Goal: Task Accomplishment & Management: Use online tool/utility

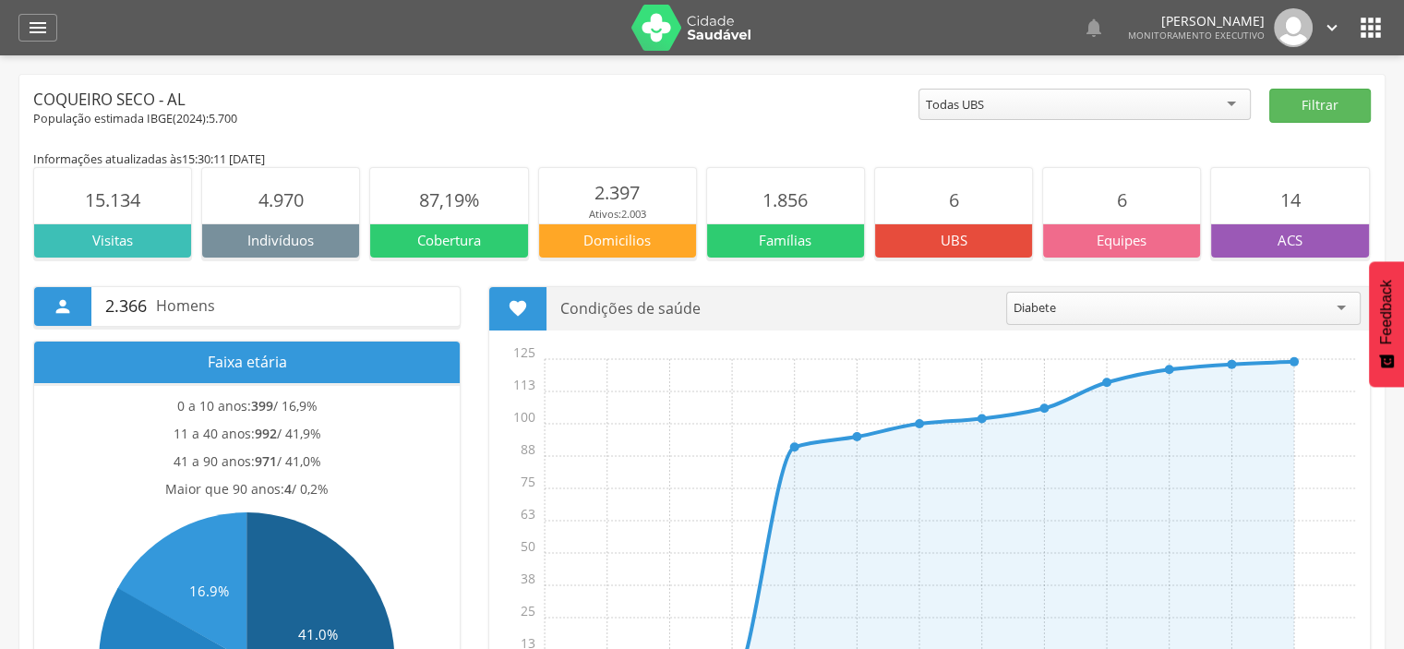
click at [882, 178] on section "6" at bounding box center [953, 195] width 157 height 55
click at [42, 29] on icon "" at bounding box center [38, 28] width 22 height 22
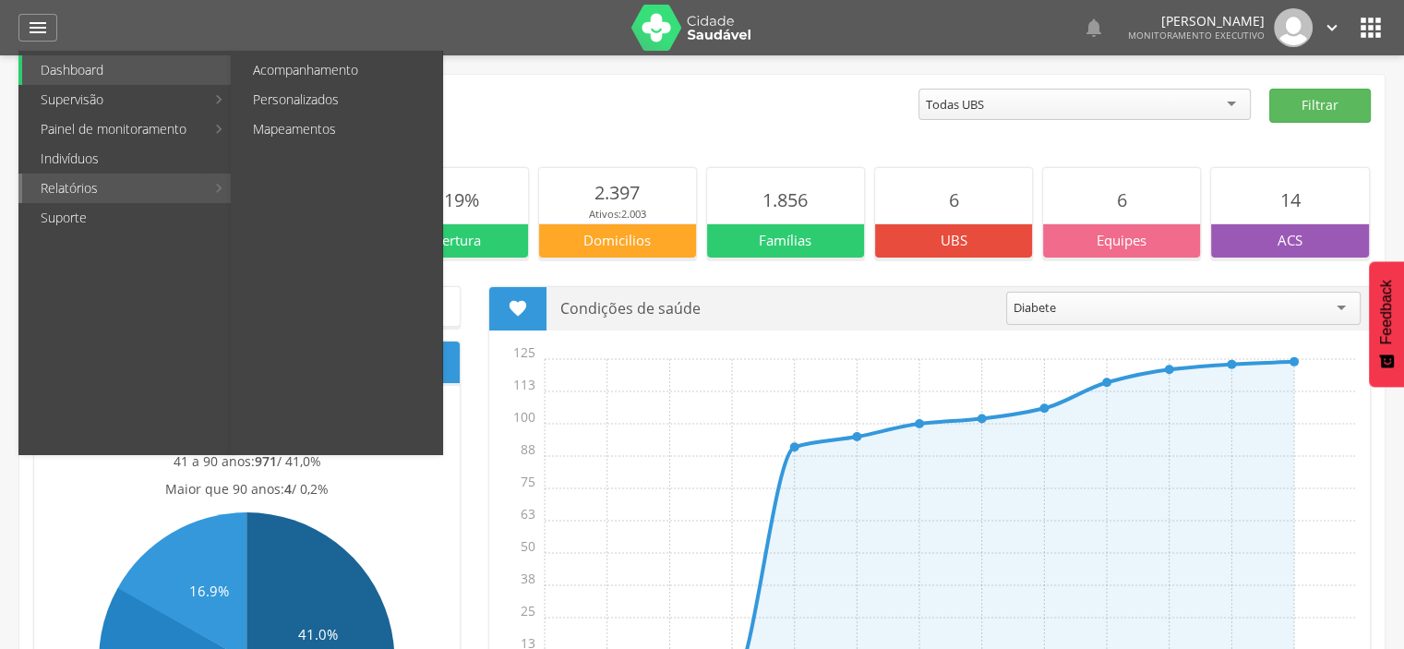
click at [87, 188] on link "Relatórios" at bounding box center [113, 188] width 183 height 30
click at [343, 110] on link "Personalizados" at bounding box center [338, 100] width 208 height 30
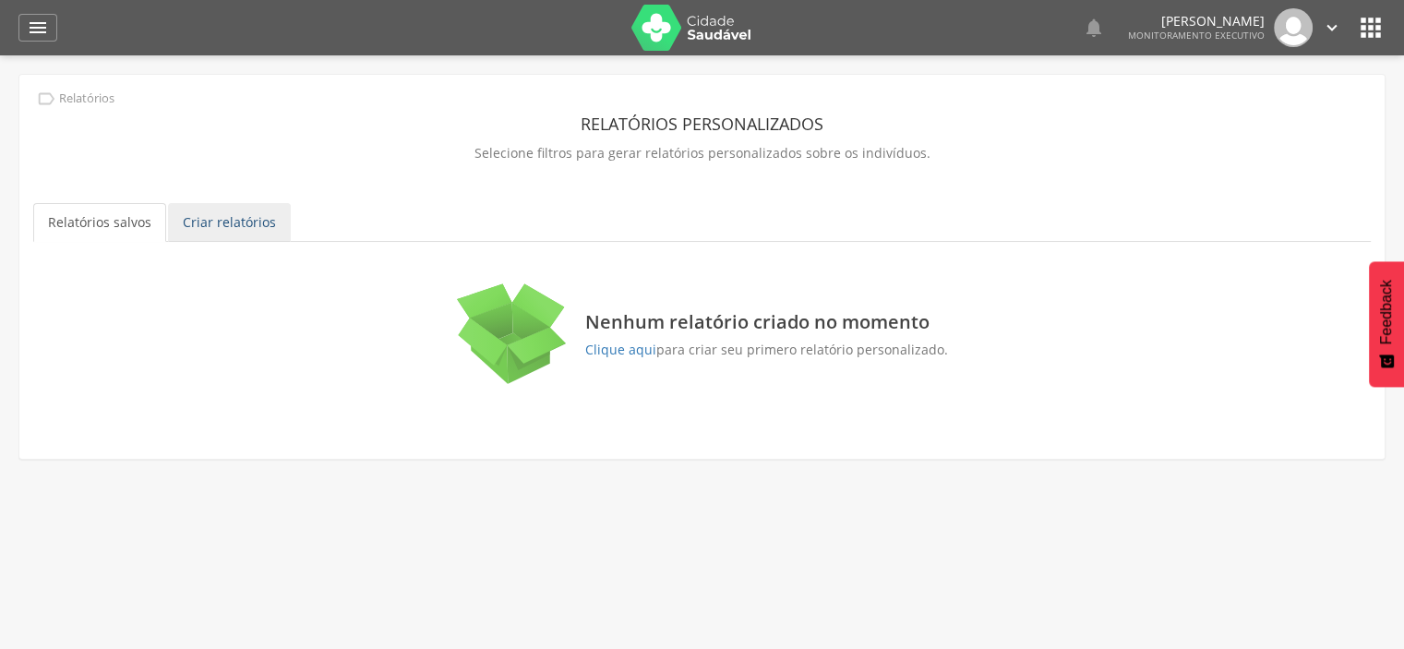
click at [173, 224] on link "Criar relatórios" at bounding box center [229, 222] width 123 height 39
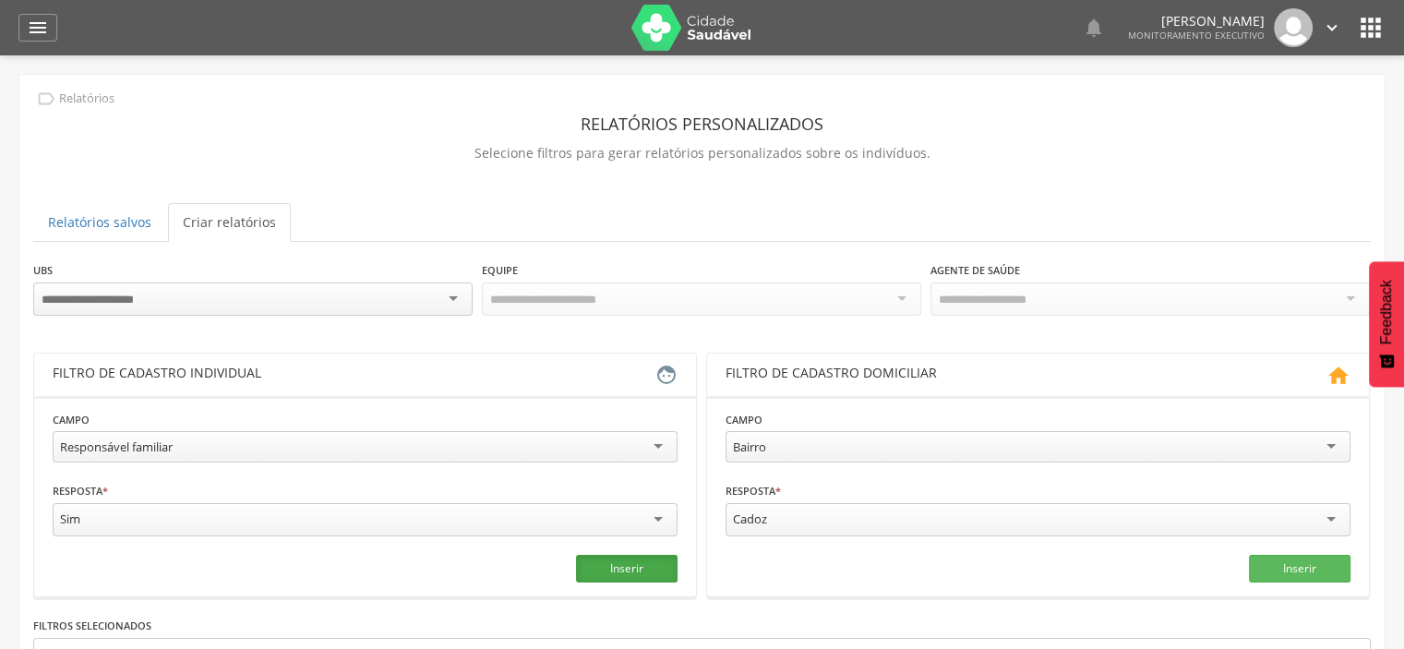
click at [649, 566] on button "Inserir" at bounding box center [627, 569] width 102 height 28
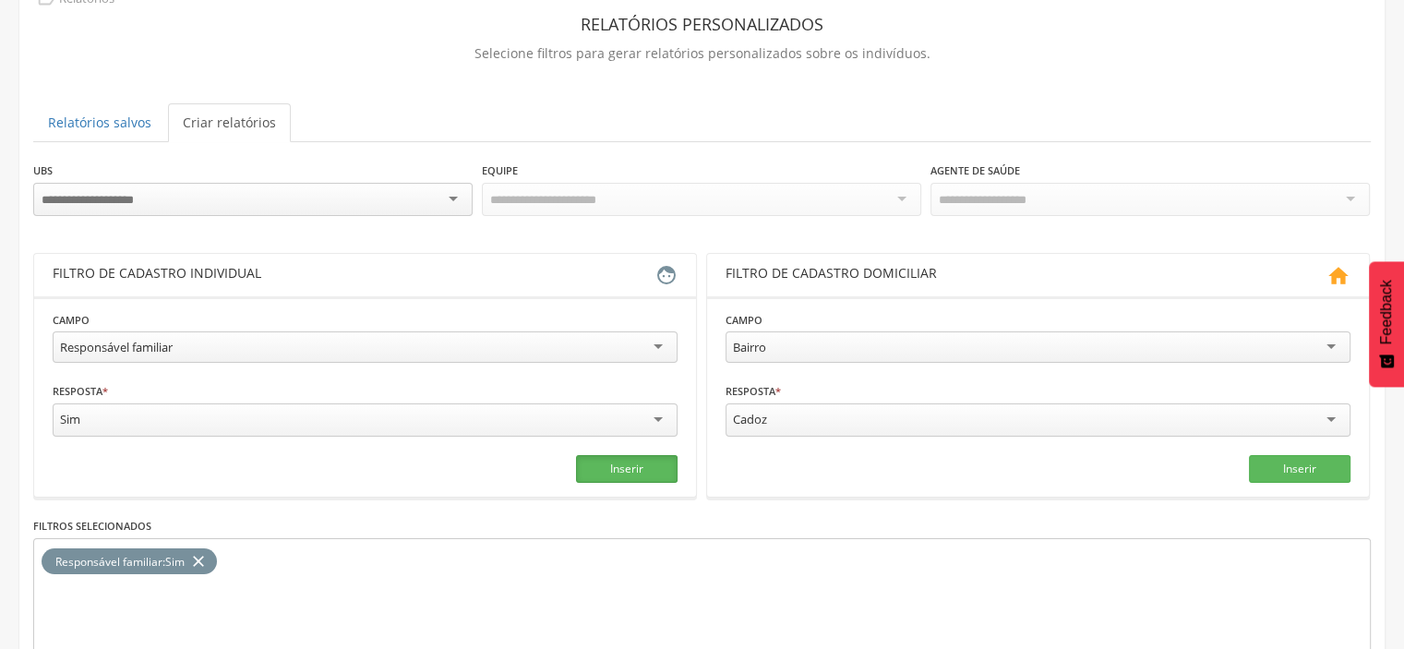
scroll to position [217, 0]
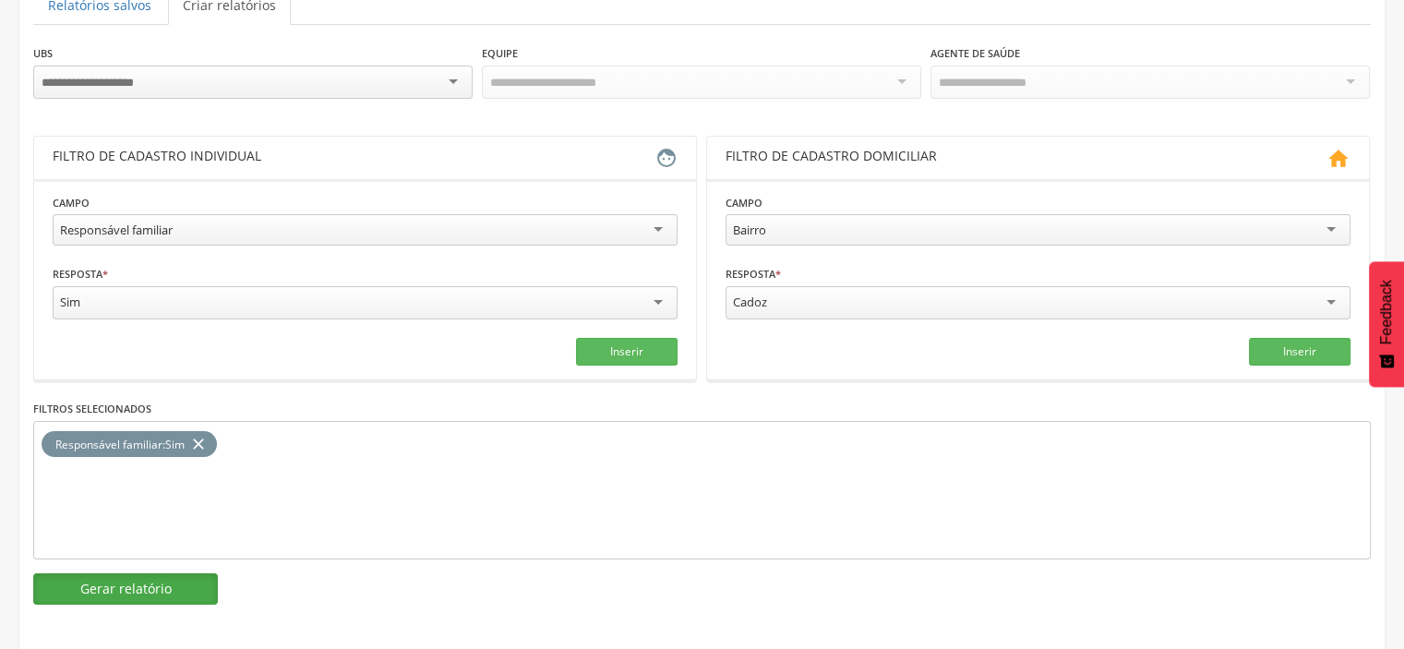
click at [132, 577] on button "Gerar relatório" at bounding box center [125, 588] width 185 height 31
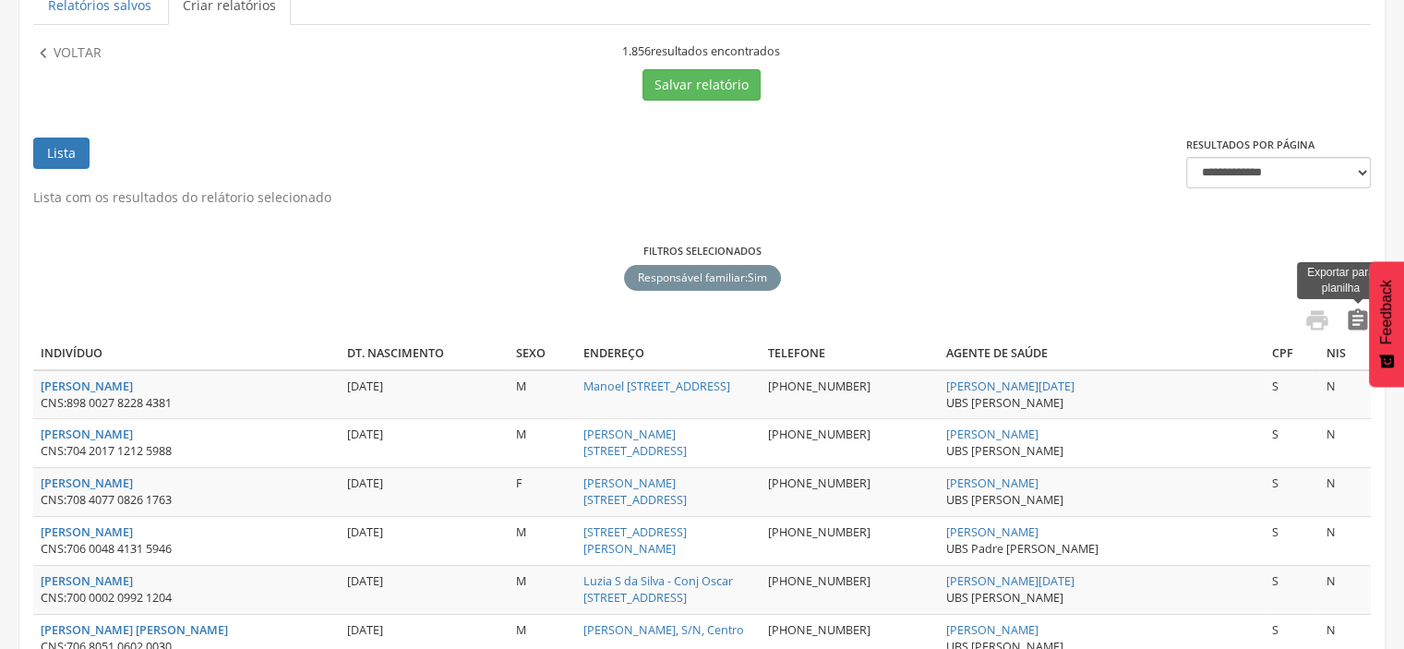
click at [1354, 317] on icon "" at bounding box center [1357, 320] width 26 height 26
click at [46, 54] on icon "" at bounding box center [43, 53] width 20 height 20
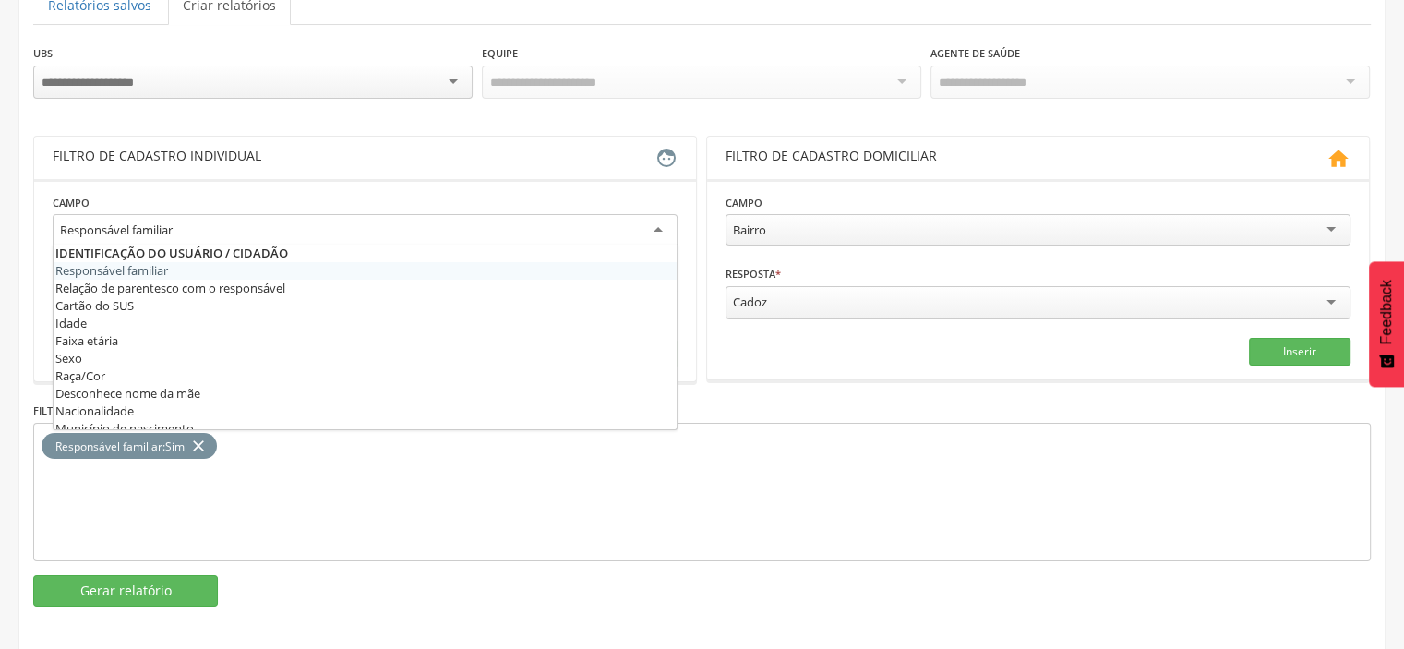
click at [374, 235] on div "Responsável familiar" at bounding box center [365, 230] width 625 height 33
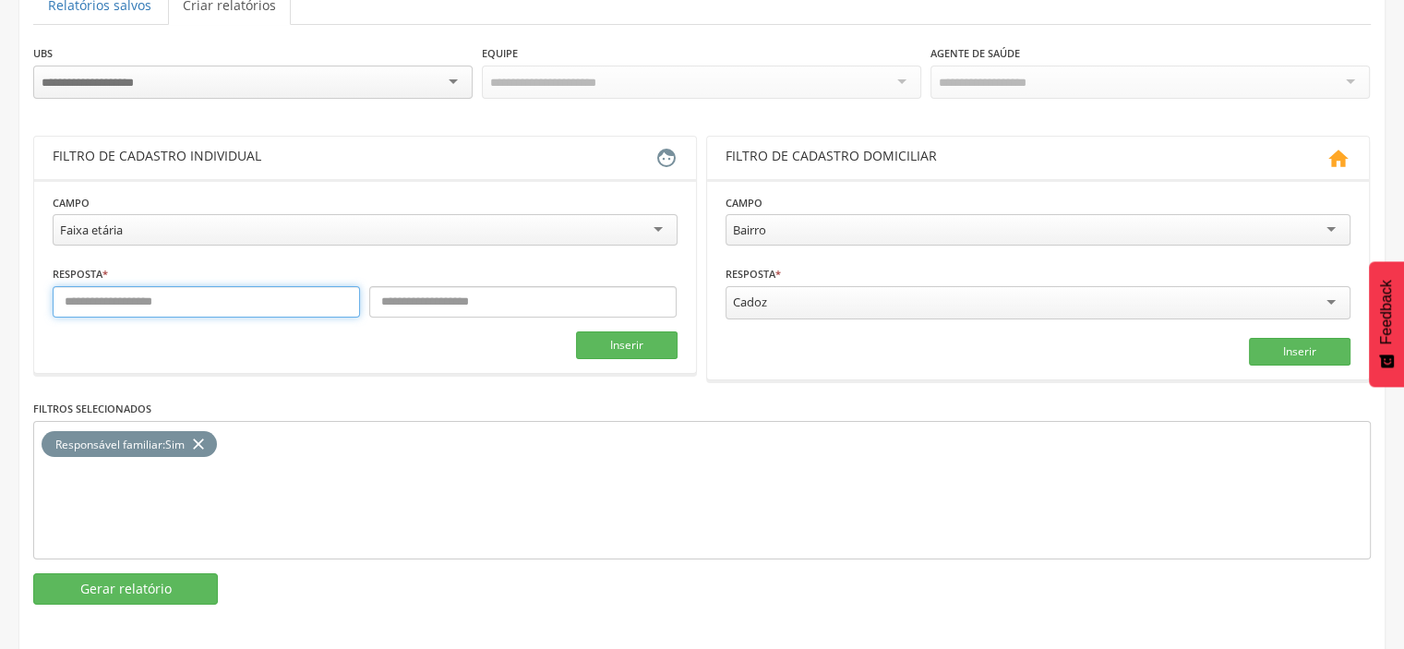
click at [233, 302] on input "text" at bounding box center [206, 301] width 307 height 31
type input "*"
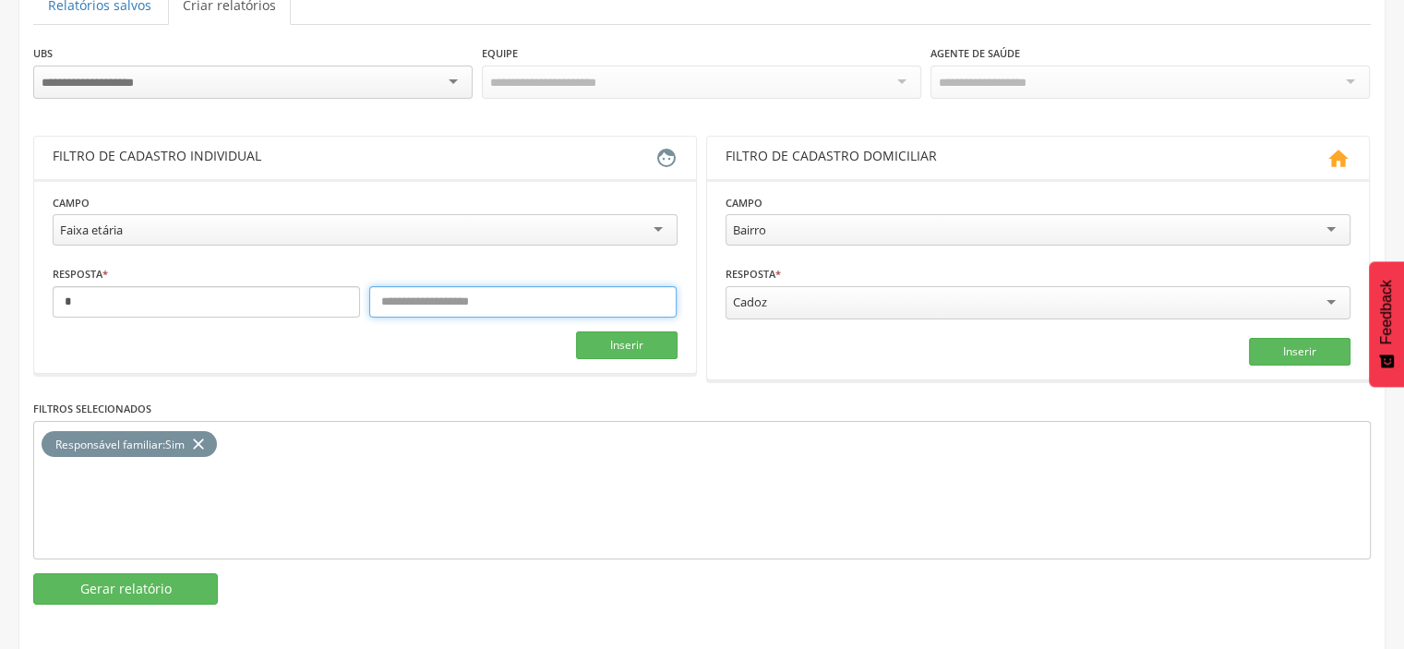
click at [412, 294] on input "text" at bounding box center [522, 301] width 307 height 31
type input "***"
click at [203, 443] on icon "close" at bounding box center [198, 444] width 18 height 27
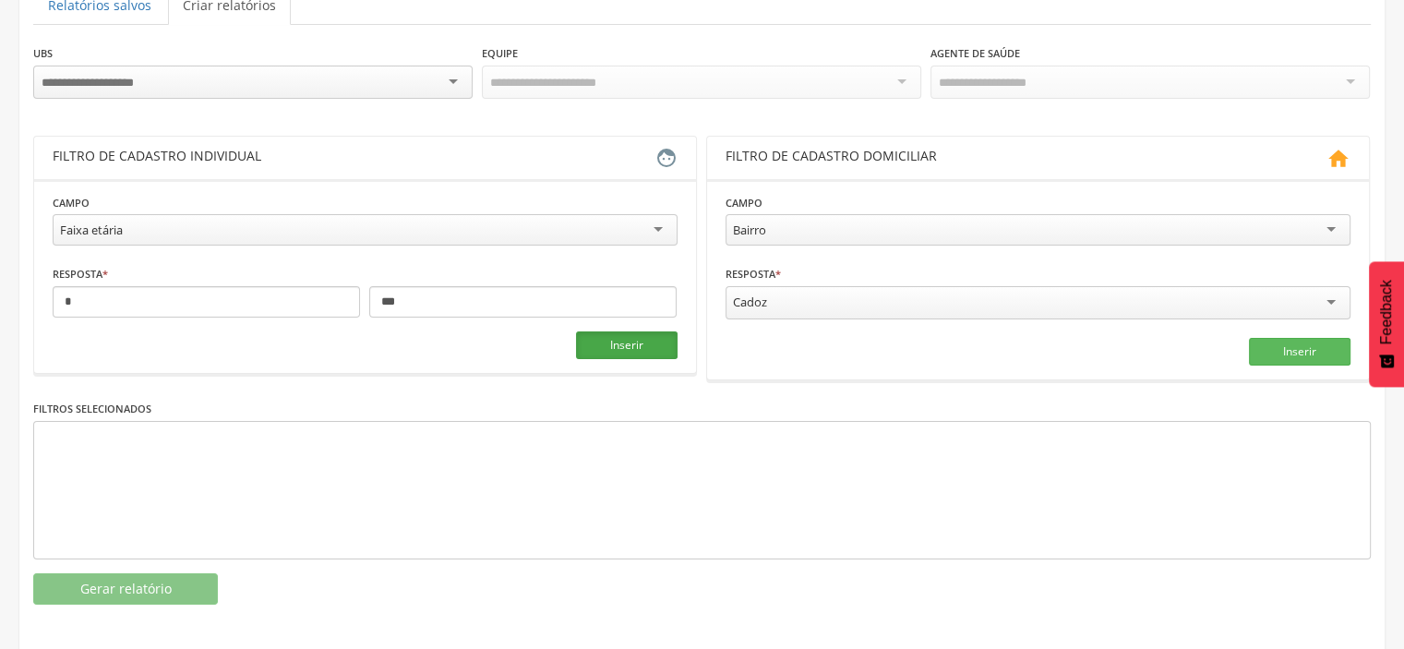
click at [632, 341] on button "Inserir" at bounding box center [627, 345] width 102 height 28
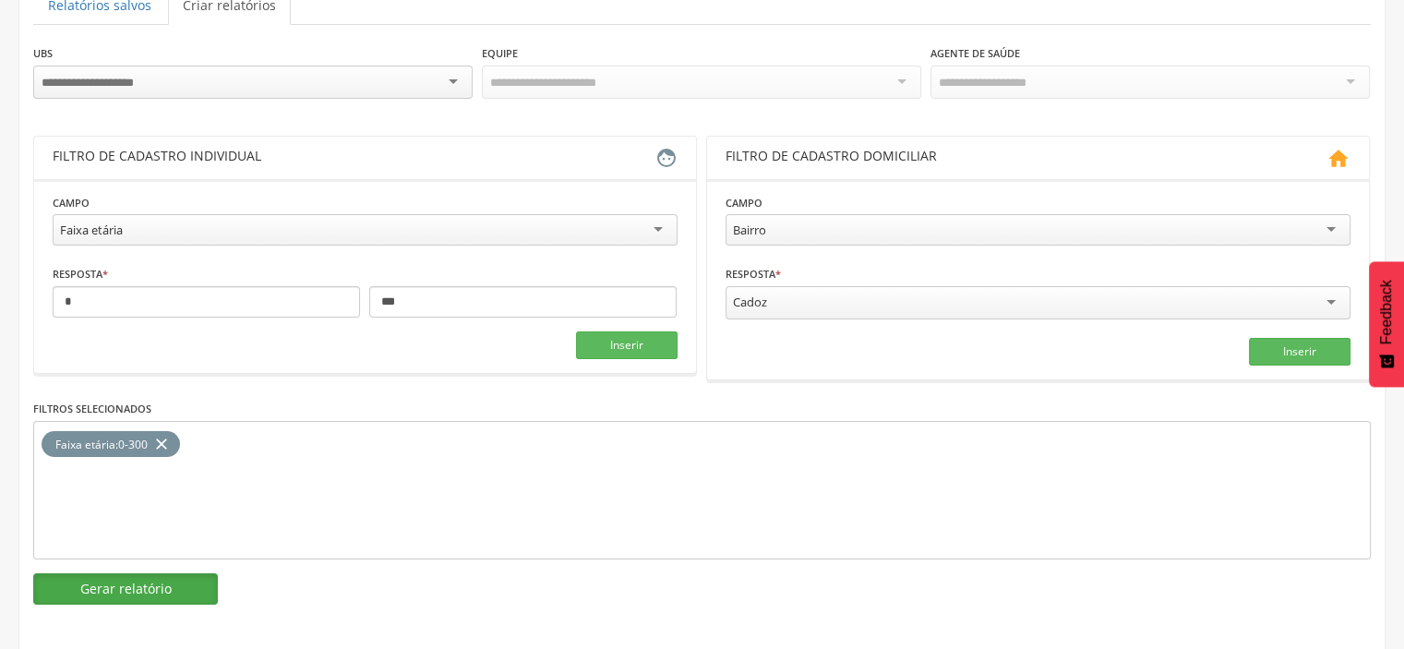
click at [157, 579] on button "Gerar relatório" at bounding box center [125, 588] width 185 height 31
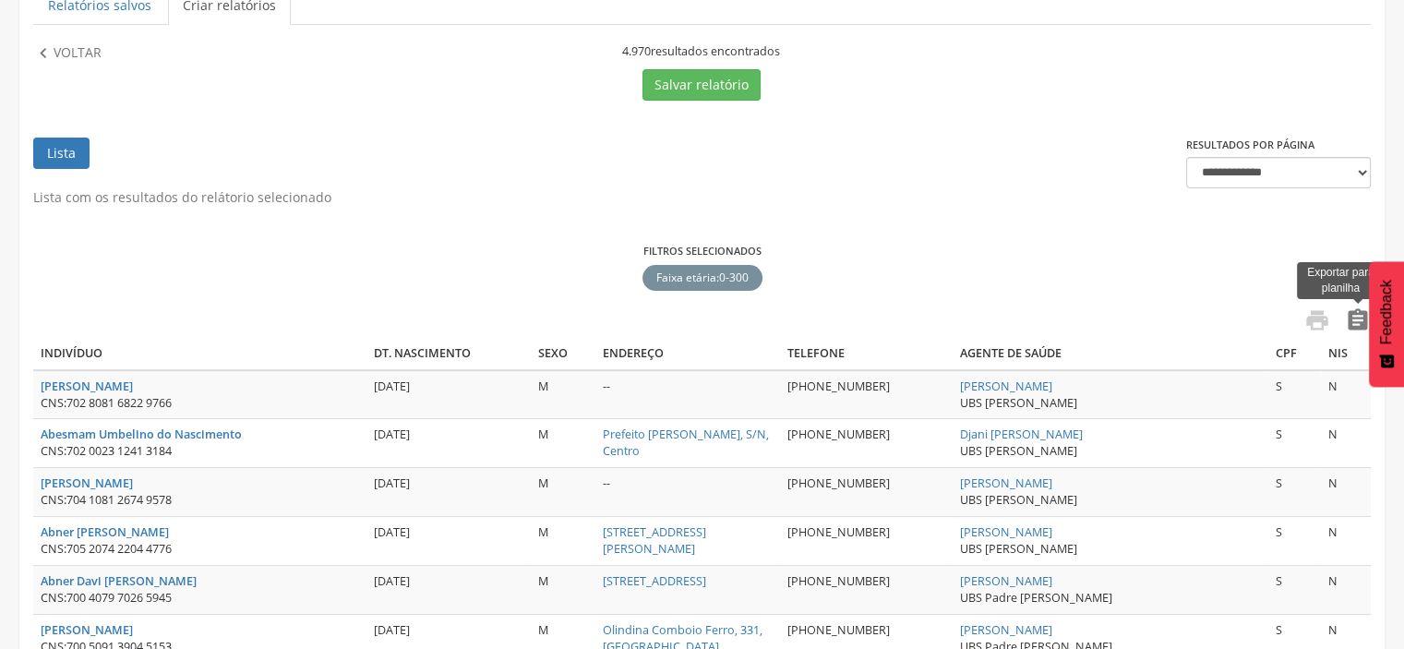
click at [1361, 319] on icon "" at bounding box center [1357, 320] width 26 height 26
